Goal: Information Seeking & Learning: Learn about a topic

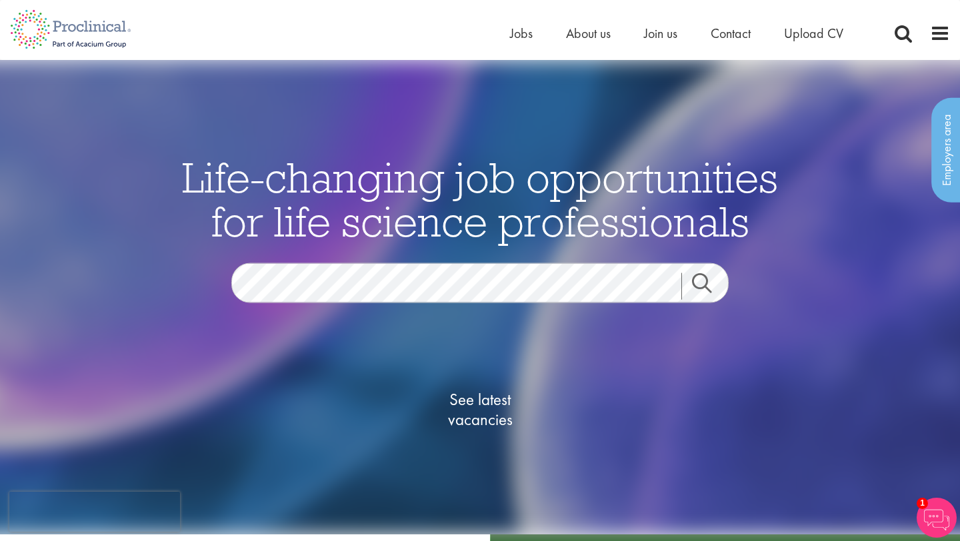
click at [520, 36] on span "Jobs" at bounding box center [521, 33] width 23 height 17
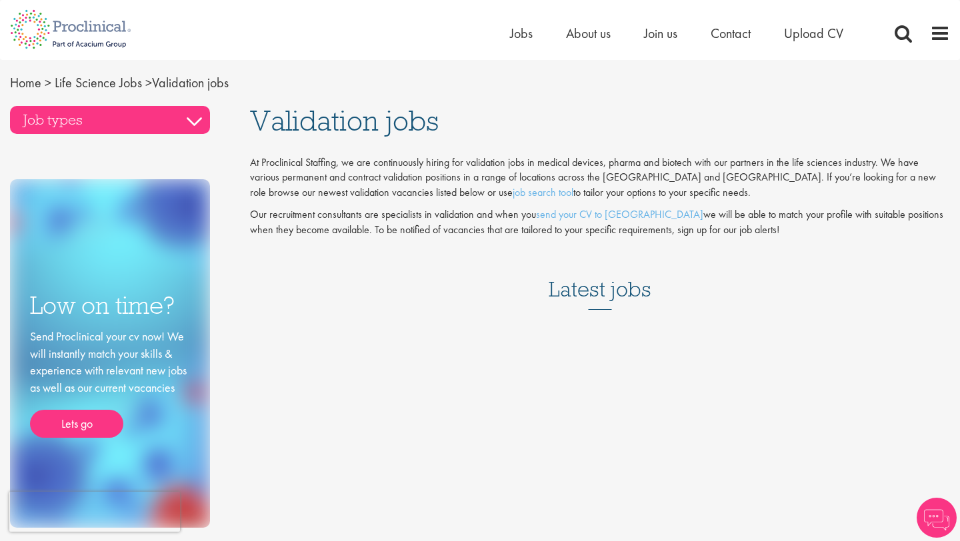
click at [195, 133] on h3 "Job types" at bounding box center [110, 120] width 200 height 28
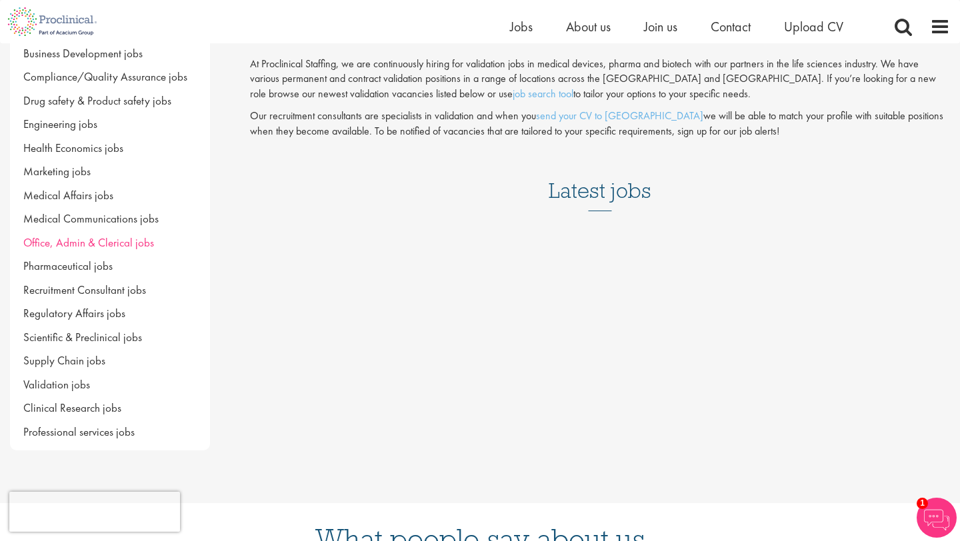
scroll to position [85, 0]
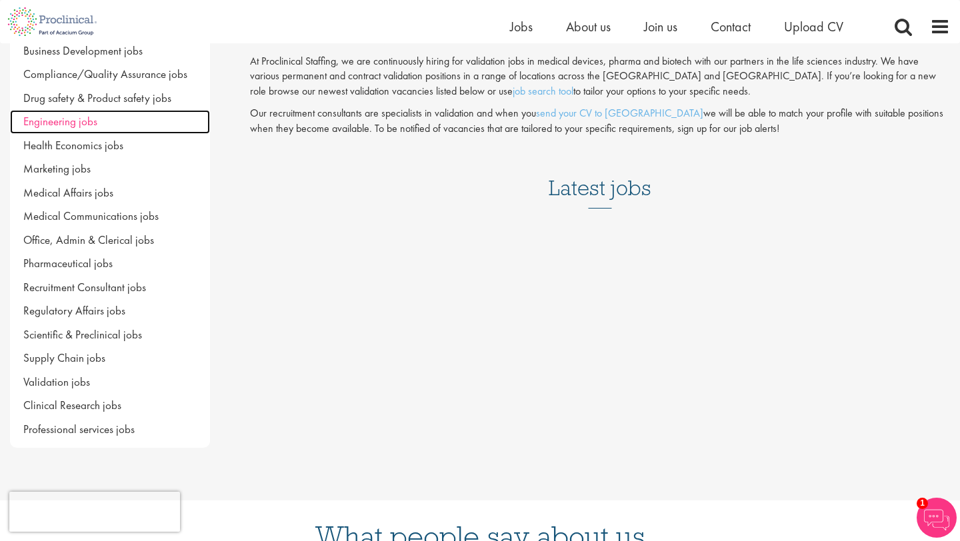
click at [69, 122] on span "Engineering jobs" at bounding box center [60, 121] width 74 height 15
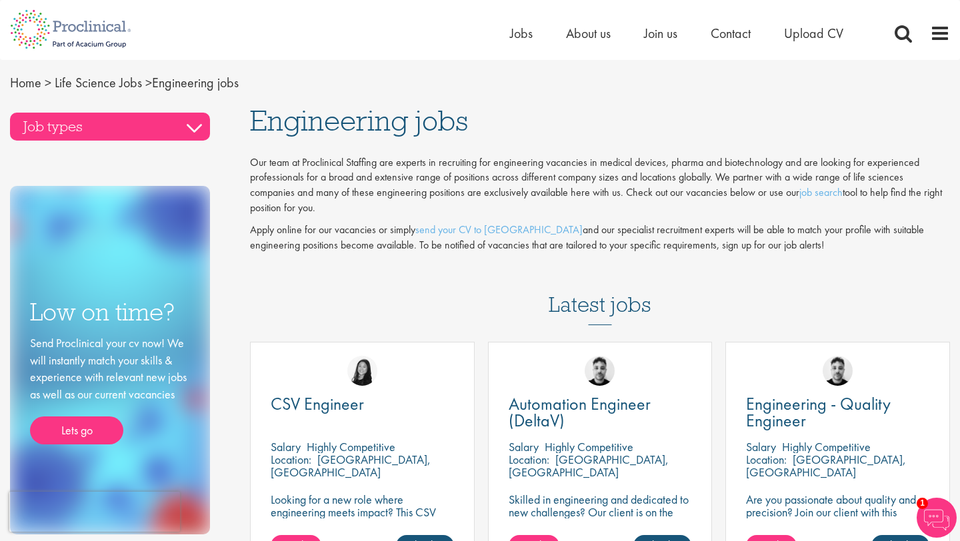
click at [159, 123] on h3 "Job types" at bounding box center [110, 127] width 200 height 28
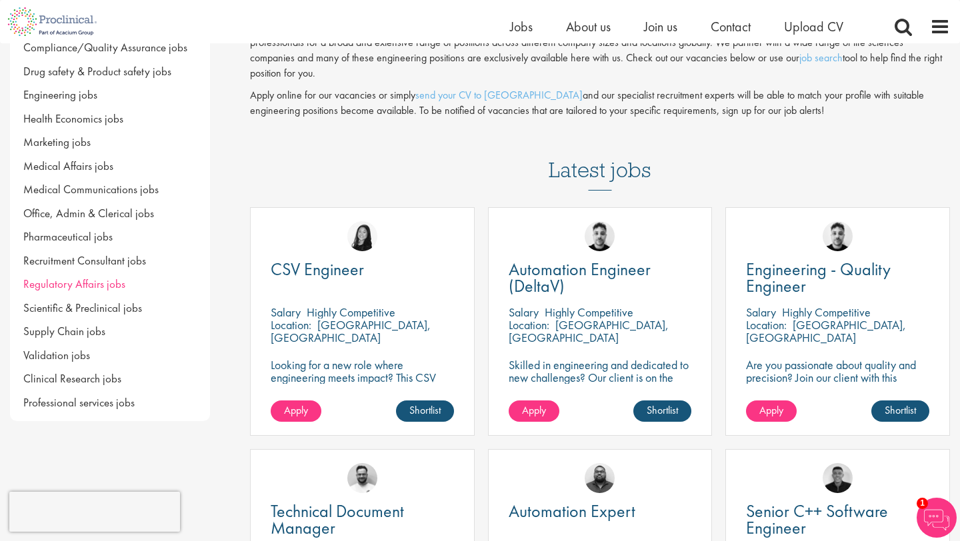
scroll to position [121, 0]
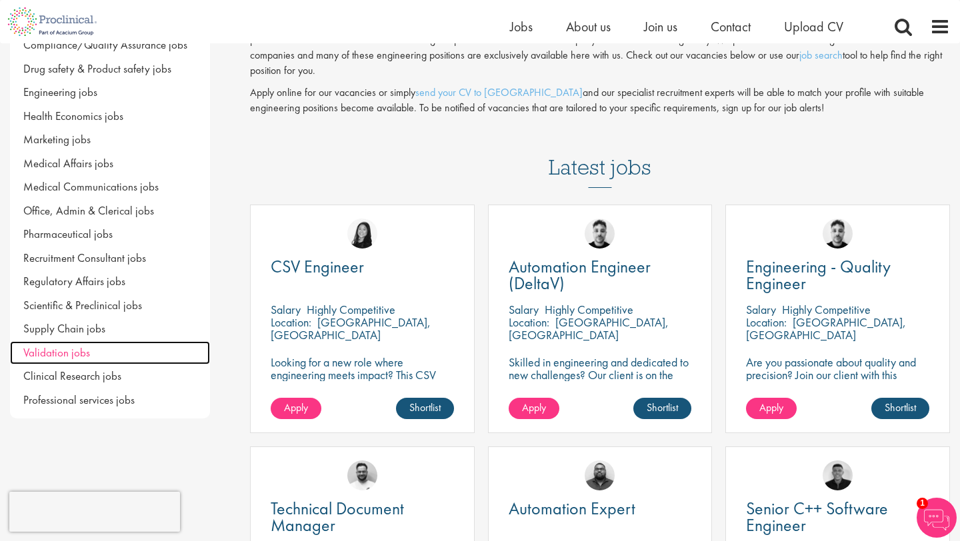
click at [55, 359] on span "Validation jobs" at bounding box center [56, 352] width 67 height 15
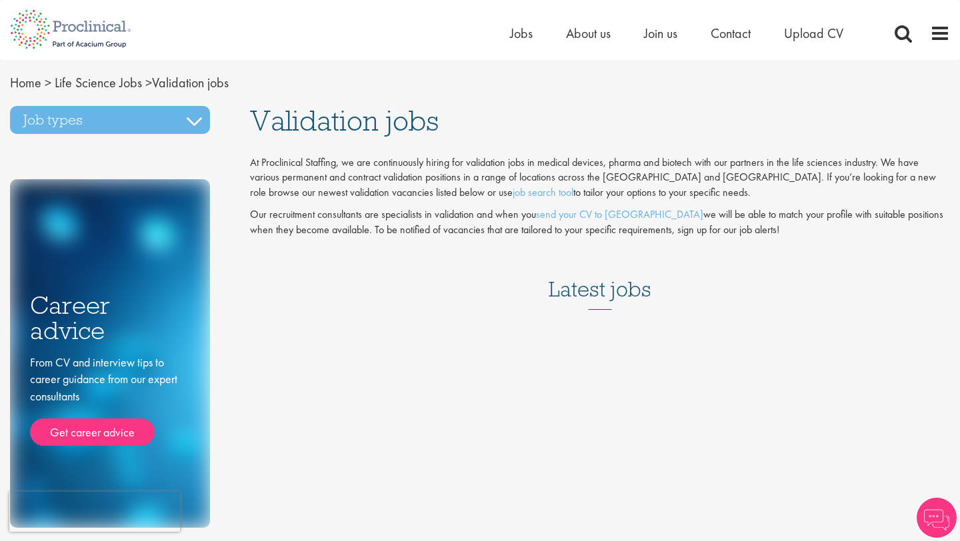
click at [121, 138] on div "Job types Business Development jobs Compliance/Quality Assurance jobs Drug safe…" at bounding box center [120, 317] width 240 height 422
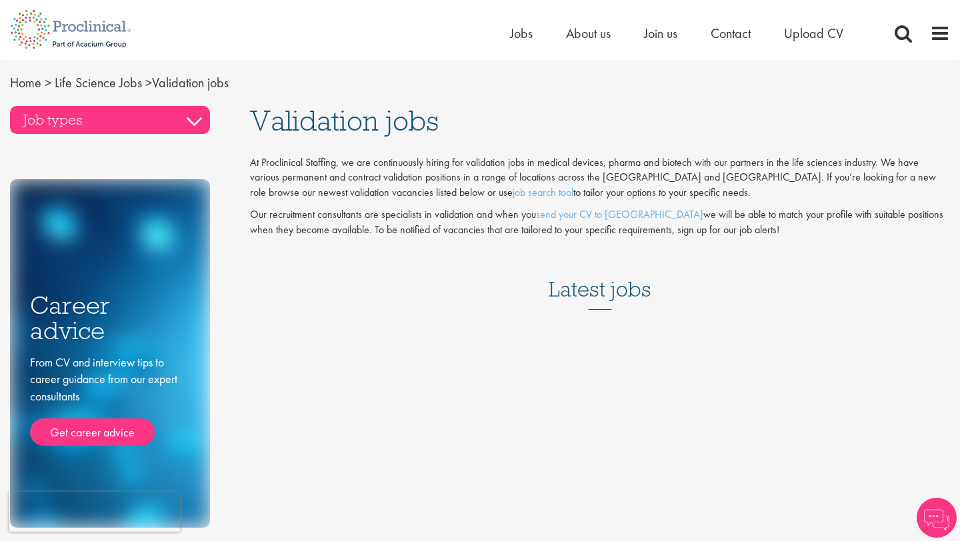
click at [119, 123] on h3 "Job types" at bounding box center [110, 120] width 200 height 28
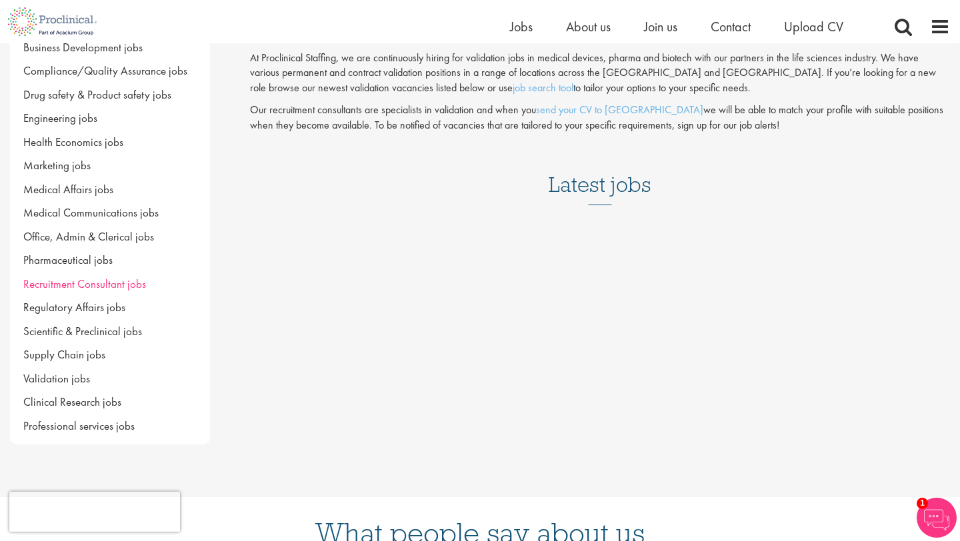
scroll to position [89, 0]
